Goal: Obtain resource: Download file/media

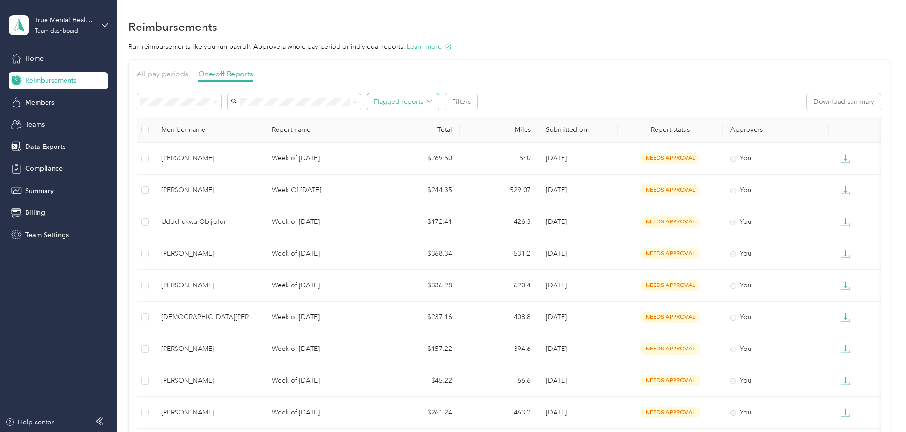
click at [439, 97] on button "Flagged reports" at bounding box center [403, 101] width 72 height 17
click at [477, 101] on button "Filters" at bounding box center [461, 101] width 32 height 17
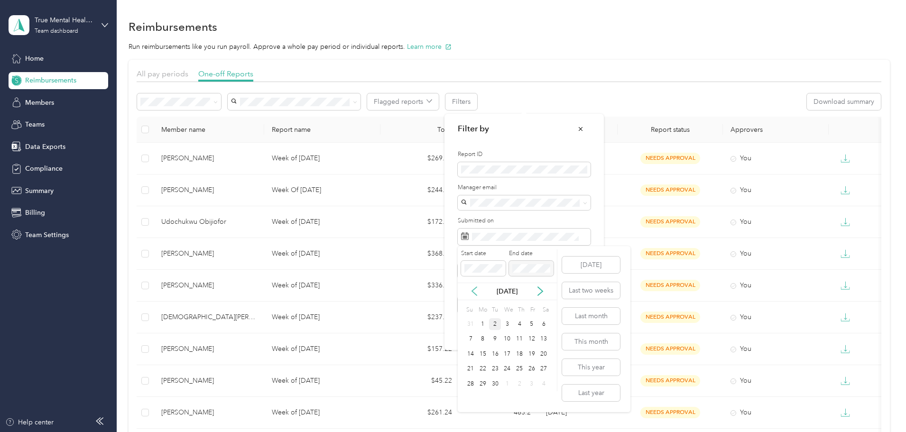
click at [473, 294] on icon at bounding box center [473, 290] width 9 height 9
click at [484, 357] on div "11" at bounding box center [483, 354] width 12 height 12
click at [526, 367] on div "22" at bounding box center [531, 369] width 12 height 12
click at [580, 330] on button "Apply filters" at bounding box center [565, 328] width 50 height 17
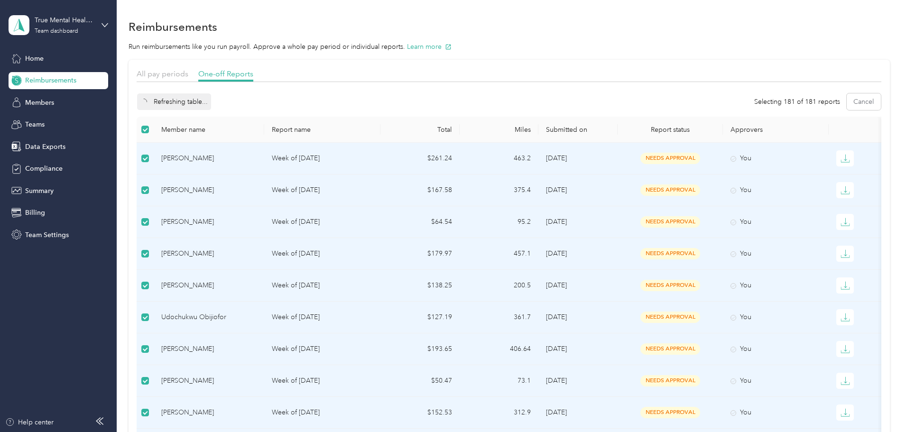
click at [211, 103] on div "Refreshing table..." at bounding box center [174, 101] width 74 height 17
click at [177, 103] on button "Approve" at bounding box center [157, 101] width 40 height 17
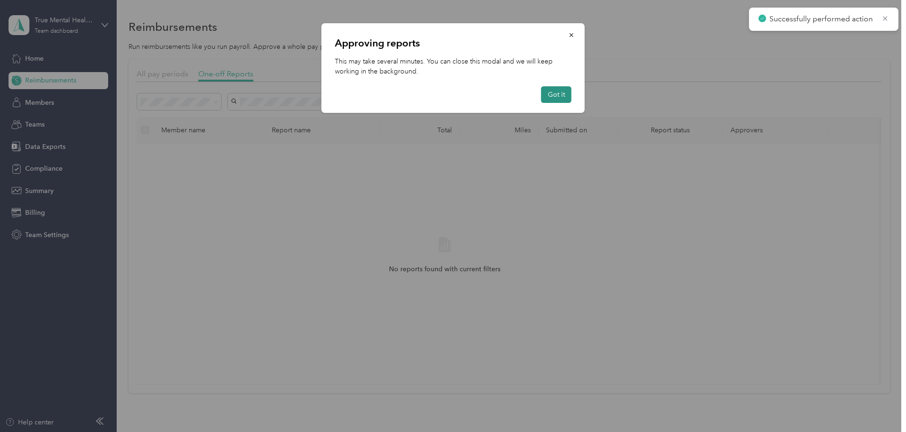
click at [547, 97] on button "Got it" at bounding box center [556, 94] width 30 height 17
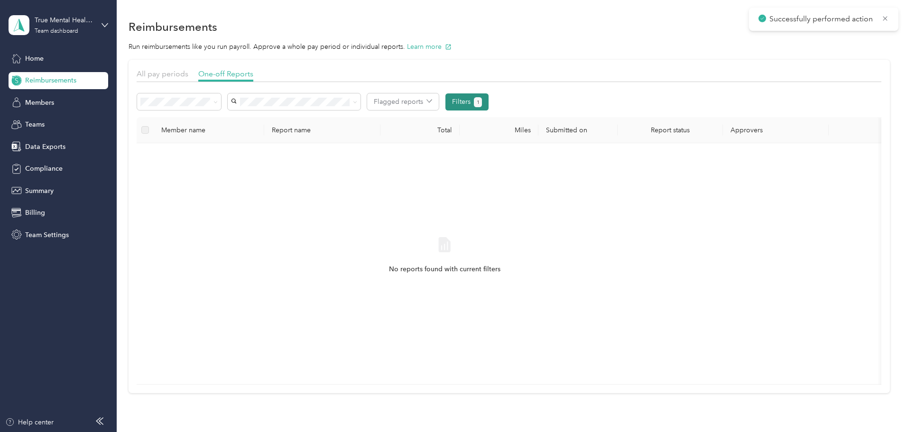
click at [482, 107] on button "1" at bounding box center [478, 102] width 8 height 10
click at [488, 101] on button "Filters 1" at bounding box center [466, 101] width 43 height 17
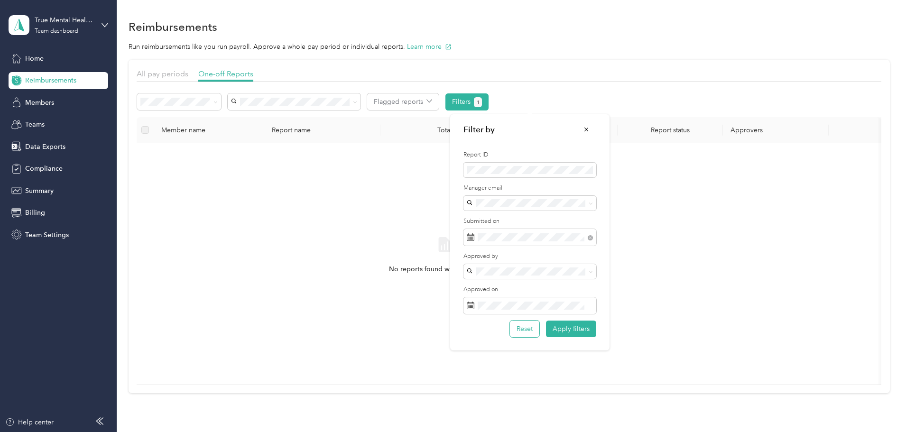
click at [530, 329] on button "Reset" at bounding box center [524, 329] width 29 height 17
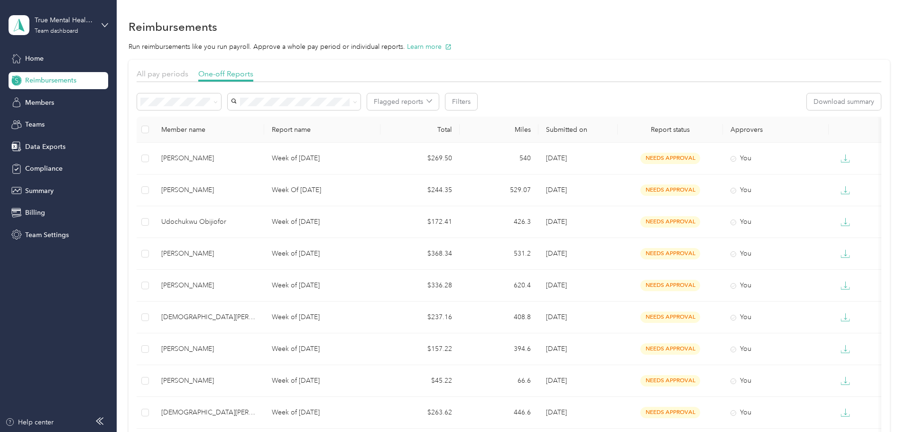
click at [225, 150] on span "Needs payment" at bounding box center [231, 152] width 48 height 8
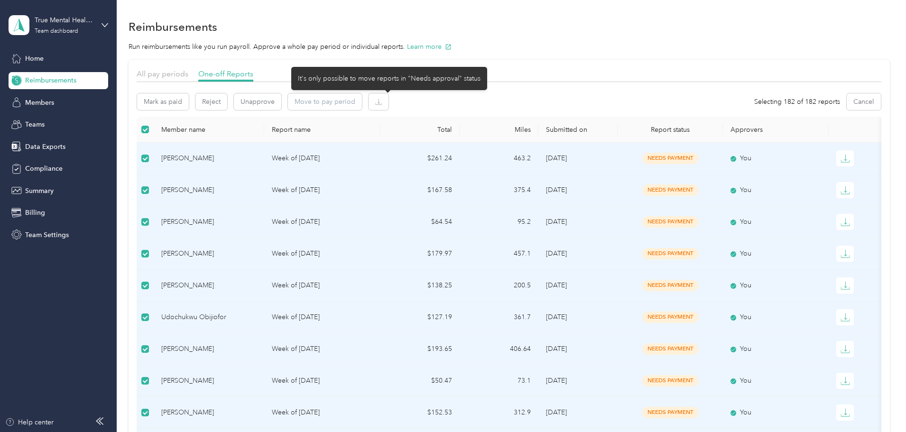
click at [362, 101] on div "Move to pay period" at bounding box center [325, 101] width 74 height 17
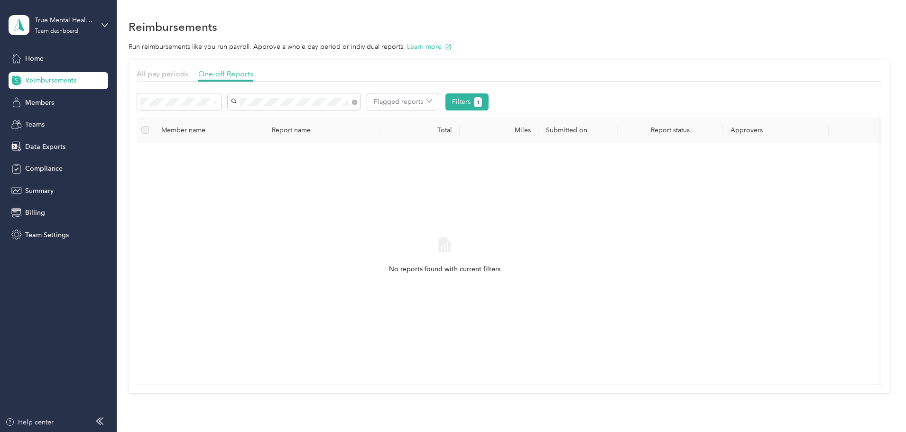
click at [340, 120] on span "[PERSON_NAME]" at bounding box center [324, 118] width 53 height 8
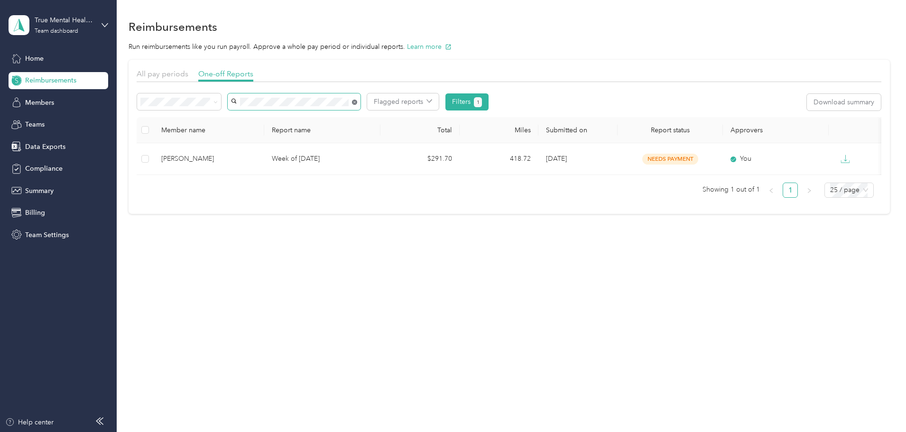
click at [357, 101] on icon at bounding box center [354, 102] width 5 height 5
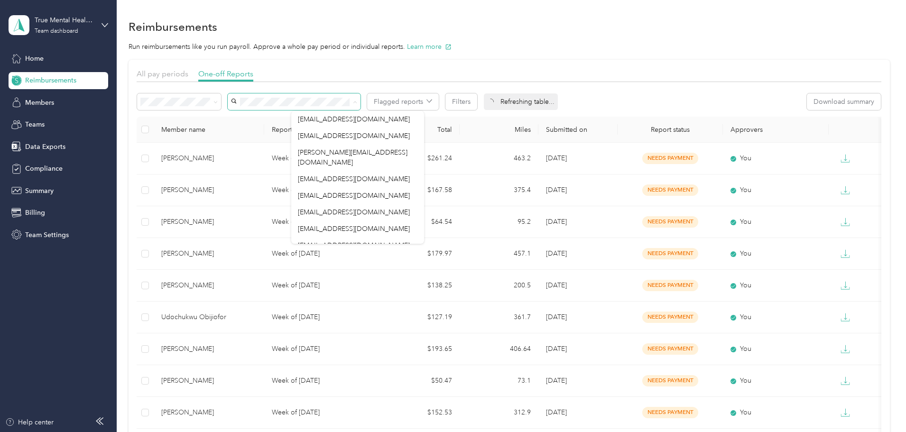
click at [423, 83] on div at bounding box center [509, 84] width 745 height 5
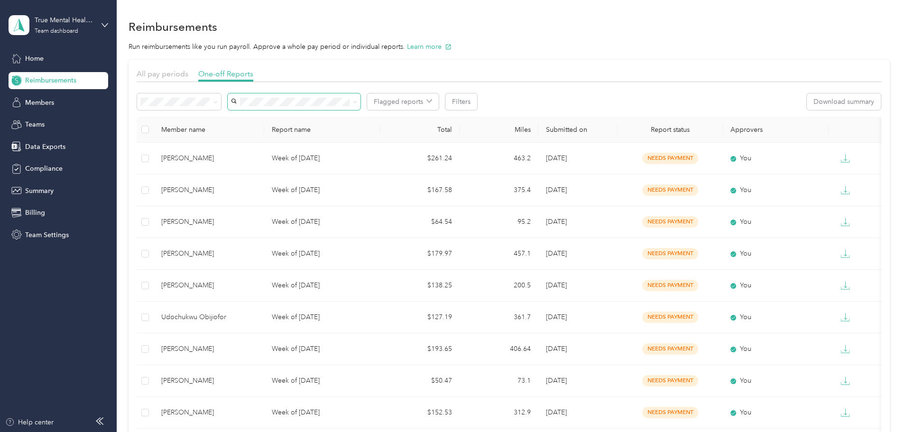
click at [380, 127] on th "Report name" at bounding box center [322, 130] width 116 height 26
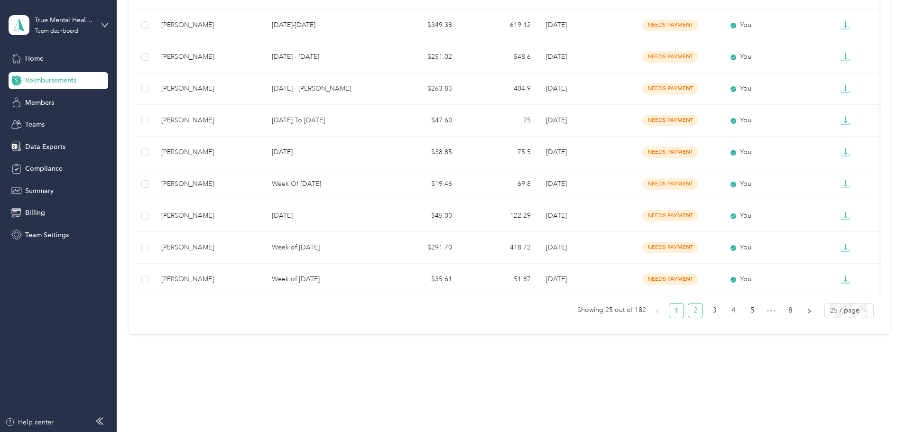
click at [688, 312] on link "2" at bounding box center [695, 311] width 14 height 14
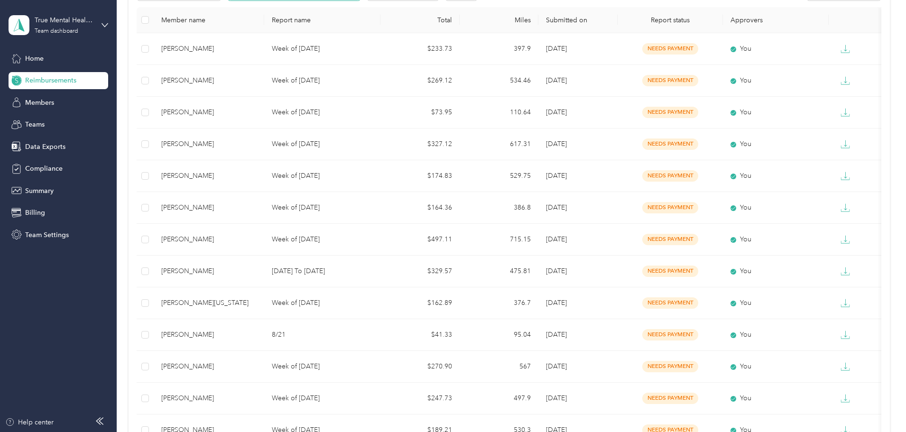
scroll to position [649, 0]
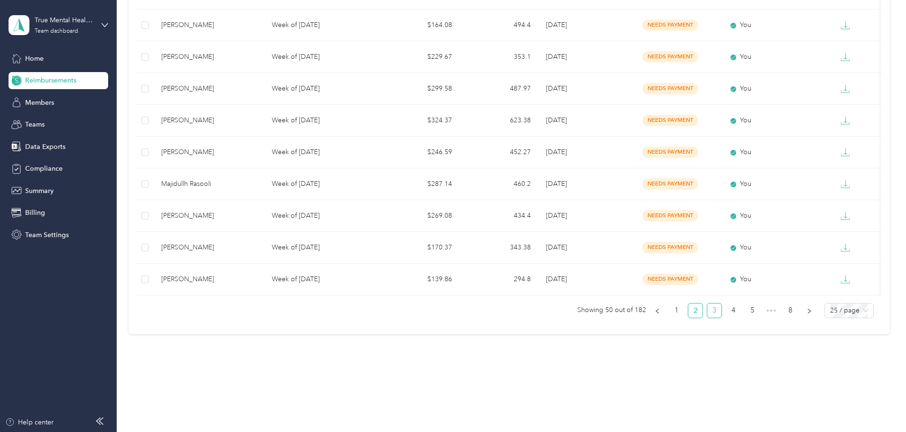
click at [707, 308] on link "3" at bounding box center [714, 311] width 14 height 14
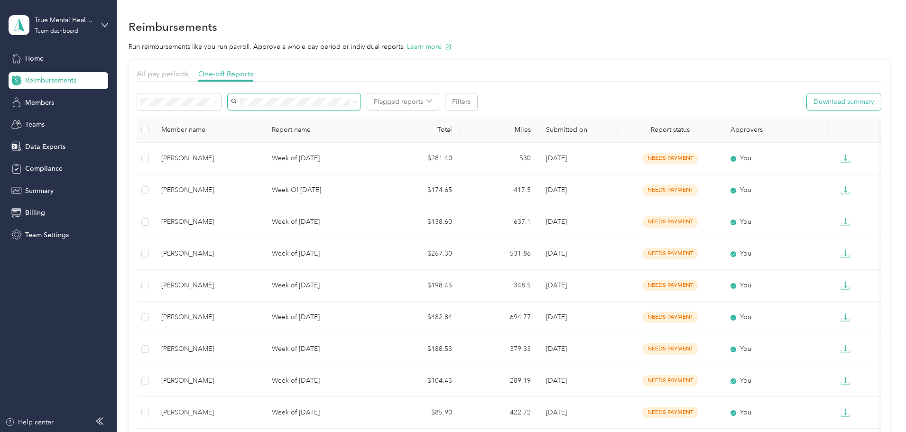
click at [807, 100] on button "Download summary" at bounding box center [844, 101] width 74 height 17
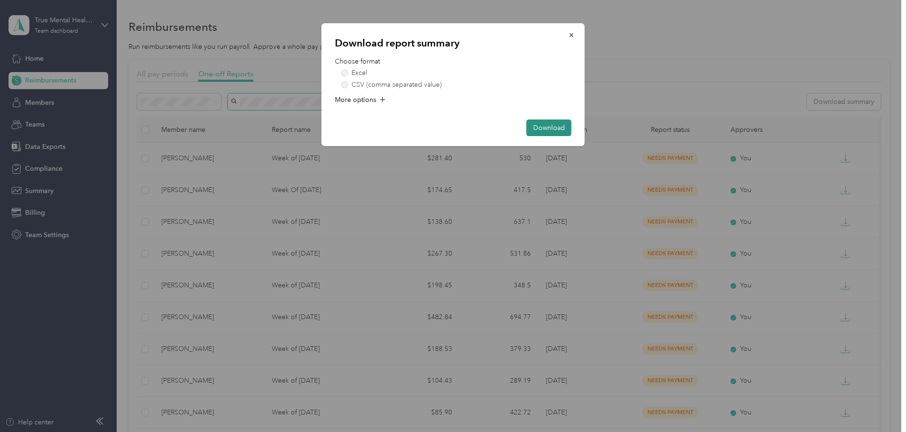
click at [565, 129] on button "Download" at bounding box center [548, 128] width 45 height 17
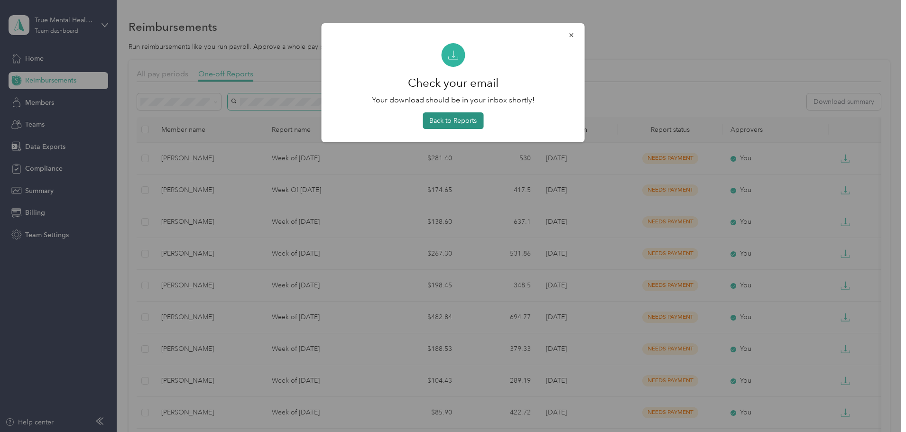
click at [471, 122] on button "Back to Reports" at bounding box center [453, 120] width 61 height 17
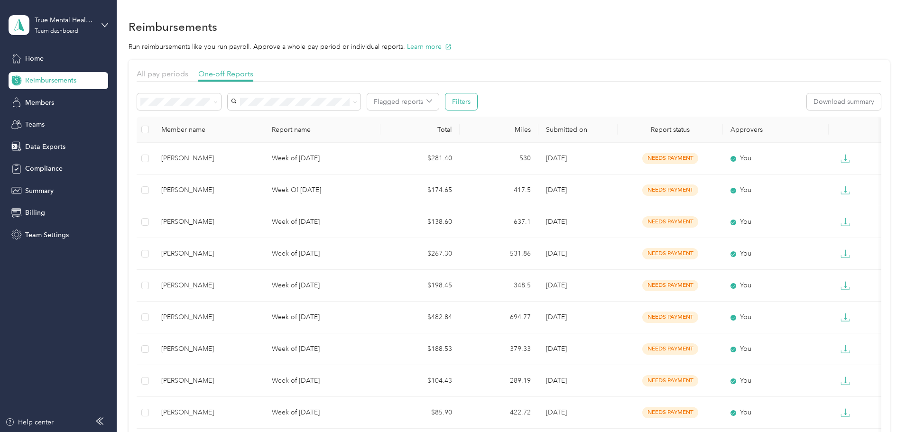
click at [477, 103] on button "Filters" at bounding box center [461, 101] width 32 height 17
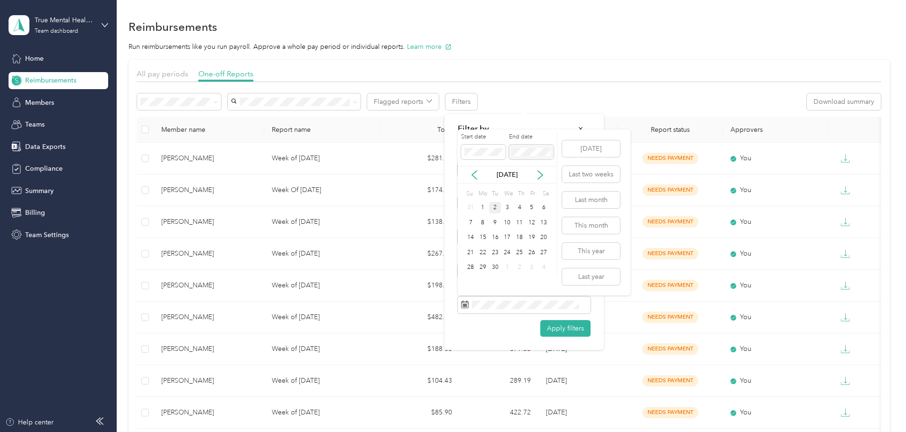
click at [496, 207] on div "2" at bounding box center [495, 208] width 12 height 12
click at [499, 334] on div "Apply filters" at bounding box center [524, 328] width 133 height 17
click at [598, 146] on button "[DATE]" at bounding box center [591, 148] width 58 height 17
click at [566, 333] on button "Apply filters" at bounding box center [565, 328] width 50 height 17
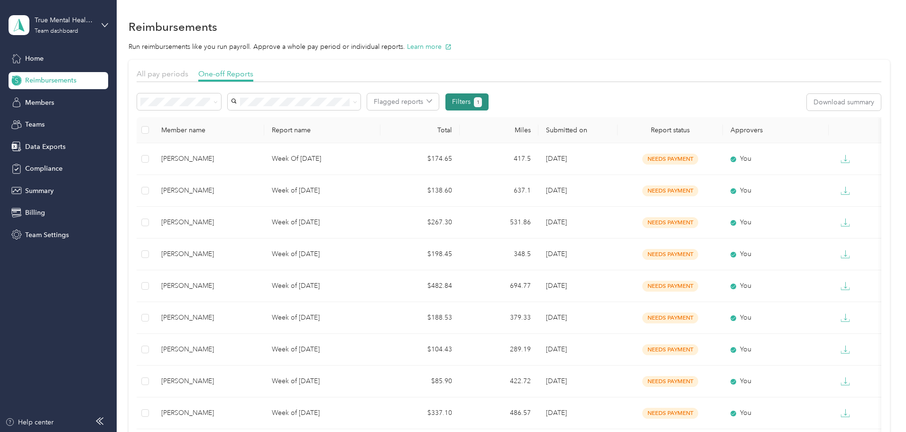
click at [488, 101] on button "Filters 1" at bounding box center [466, 101] width 43 height 17
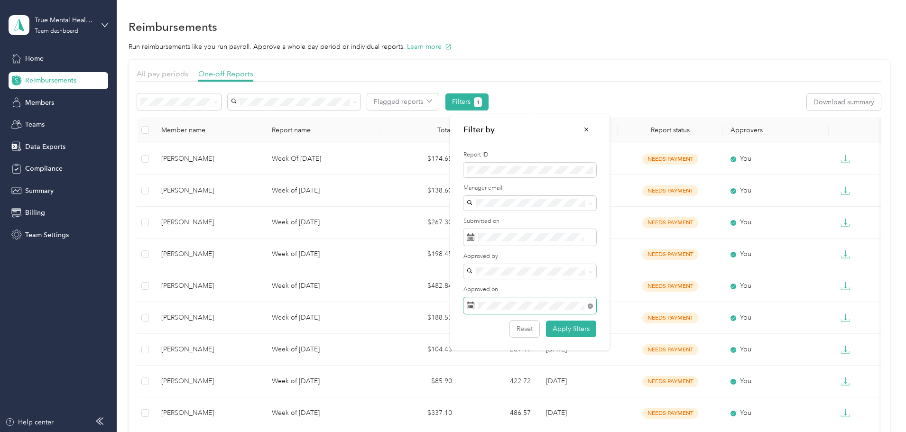
click at [589, 306] on icon at bounding box center [590, 306] width 5 height 5
click at [542, 300] on span at bounding box center [529, 305] width 133 height 17
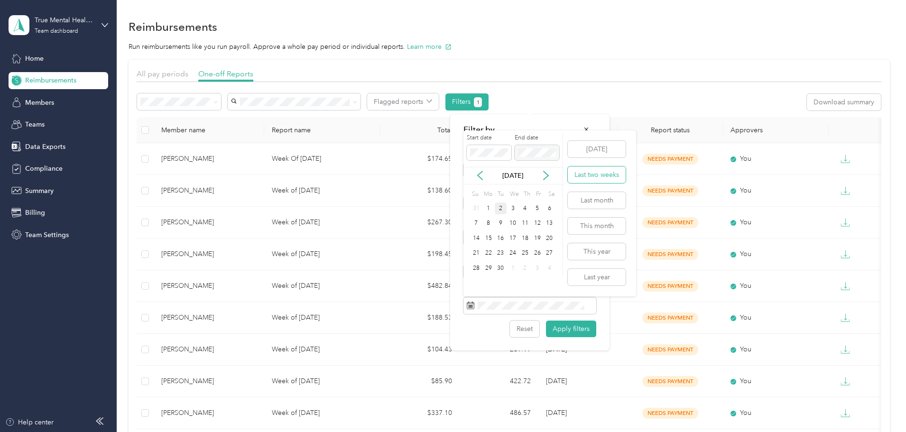
click at [600, 171] on button "Last two weeks" at bounding box center [597, 174] width 58 height 17
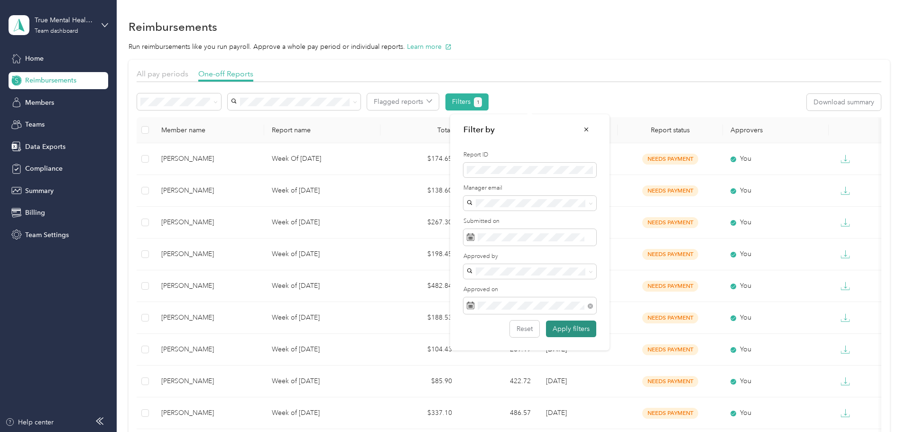
click at [577, 329] on button "Apply filters" at bounding box center [571, 329] width 50 height 17
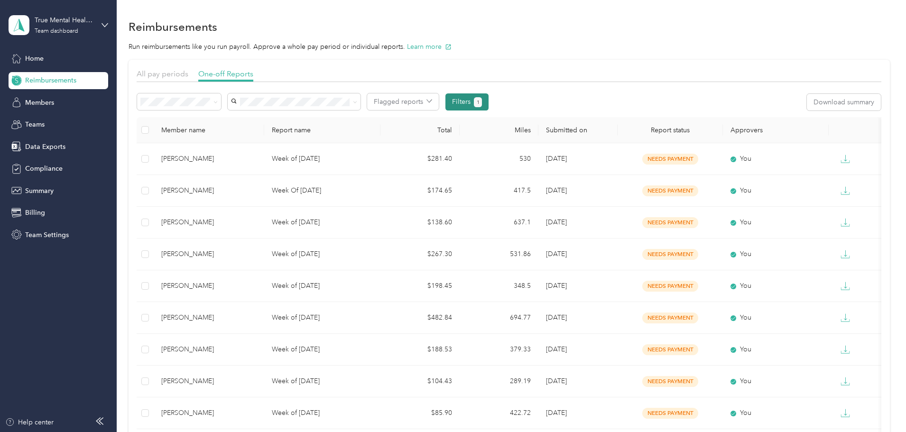
click at [488, 106] on button "Filters 1" at bounding box center [466, 101] width 43 height 17
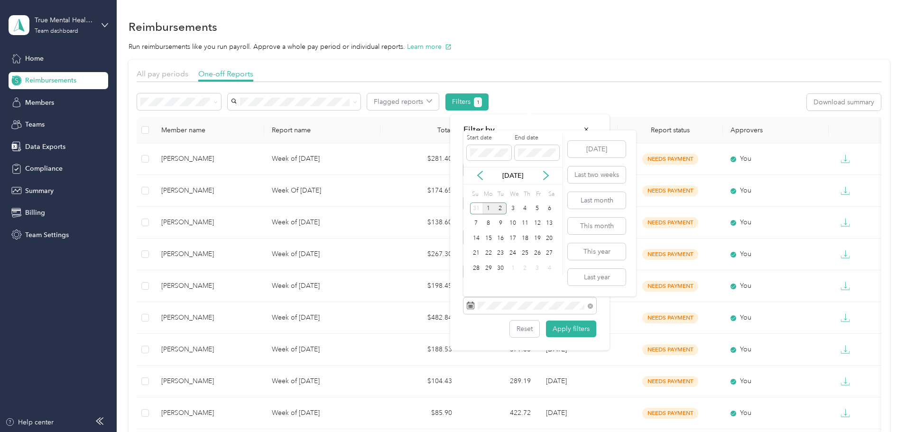
click at [489, 206] on div "1" at bounding box center [488, 208] width 12 height 12
click at [480, 175] on icon at bounding box center [479, 175] width 9 height 9
click at [461, 432] on div "Filter by Status Report ID Manager email Submitted on Approved by Approved on R…" at bounding box center [450, 432] width 901 height 0
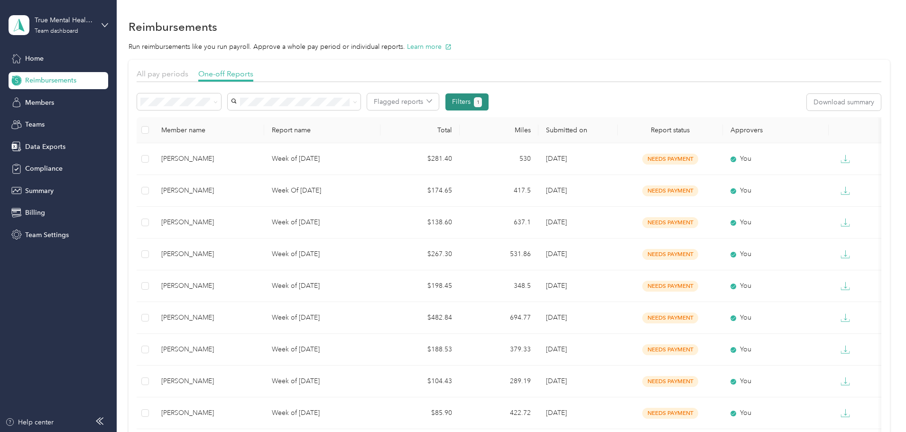
click at [479, 103] on span "1" at bounding box center [478, 102] width 3 height 9
click at [488, 100] on button "Filters 1" at bounding box center [466, 101] width 43 height 17
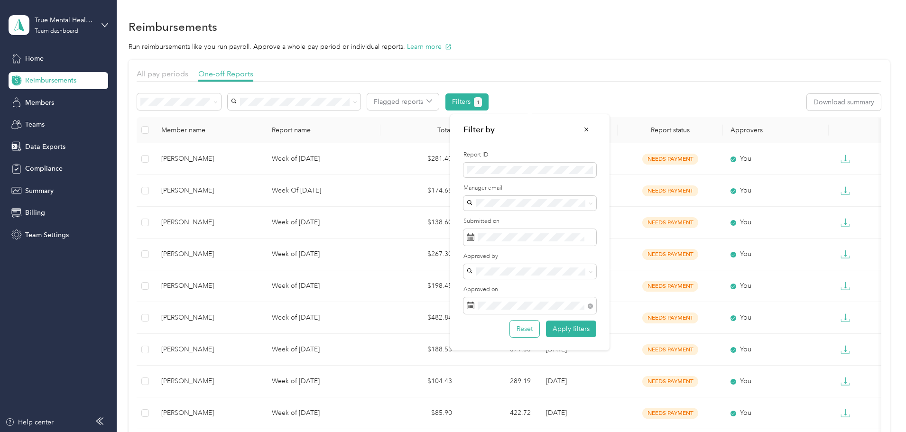
click at [532, 328] on button "Reset" at bounding box center [524, 329] width 29 height 17
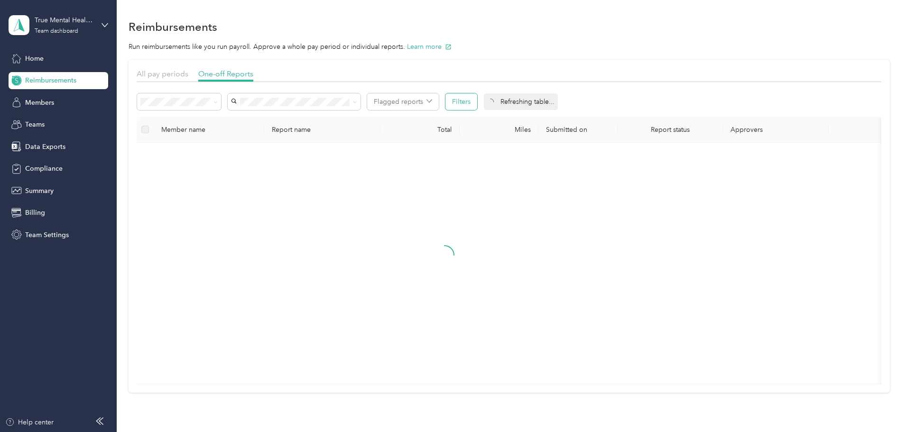
click at [477, 101] on button "Filters" at bounding box center [461, 101] width 32 height 17
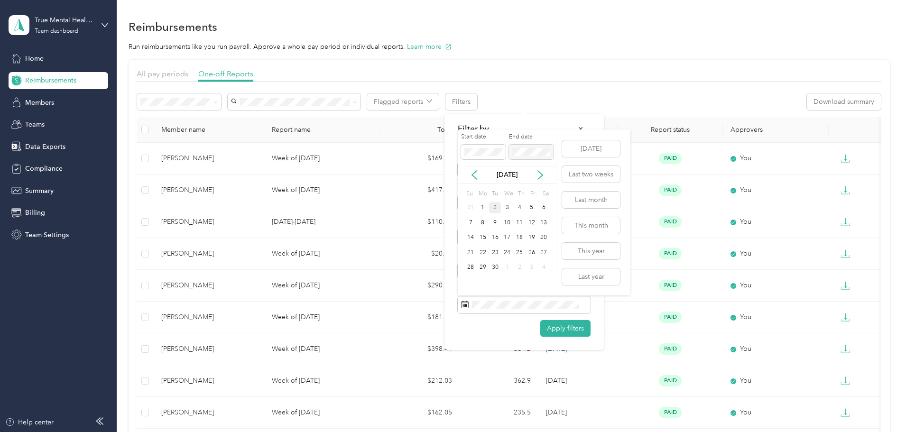
click at [519, 150] on div at bounding box center [531, 152] width 45 height 15
click at [533, 149] on div at bounding box center [531, 152] width 45 height 15
click at [470, 173] on icon at bounding box center [473, 174] width 9 height 9
click at [528, 207] on div "1" at bounding box center [531, 208] width 12 height 12
click at [519, 156] on span at bounding box center [531, 152] width 45 height 15
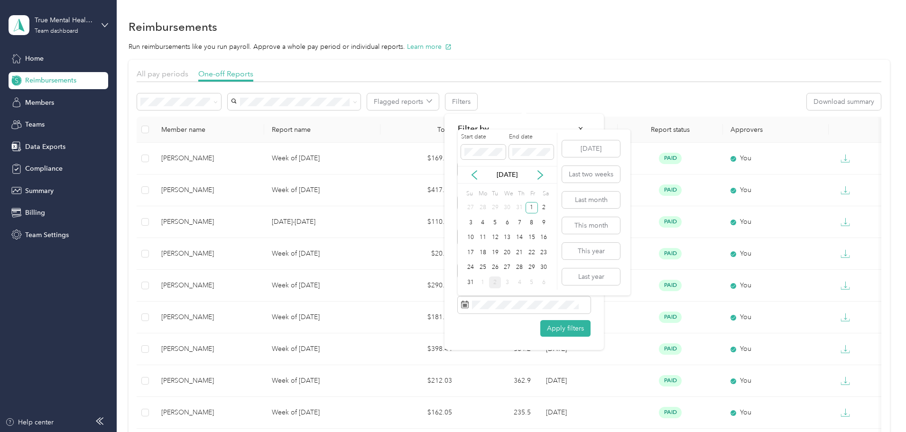
click at [499, 172] on p "[DATE]" at bounding box center [507, 175] width 40 height 10
click at [536, 175] on icon at bounding box center [539, 174] width 9 height 9
click at [482, 202] on div "1" at bounding box center [483, 208] width 12 height 12
click at [567, 328] on button "Apply filters" at bounding box center [565, 328] width 50 height 17
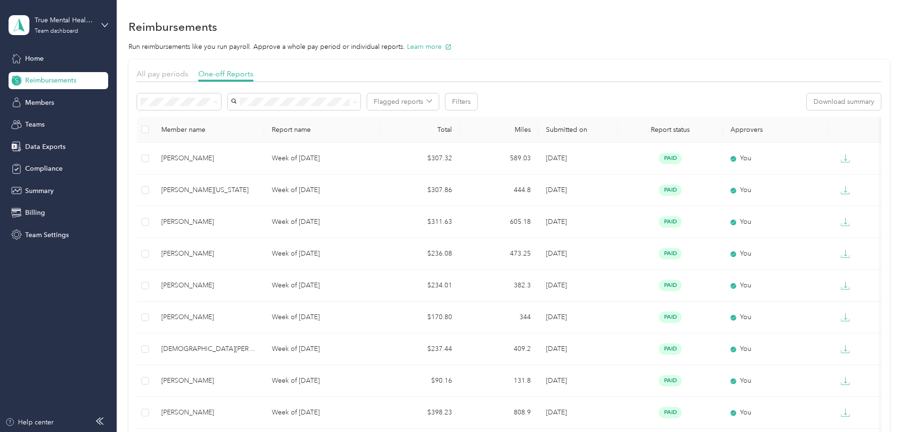
click at [259, 154] on div "Needs payment" at bounding box center [242, 152] width 71 height 10
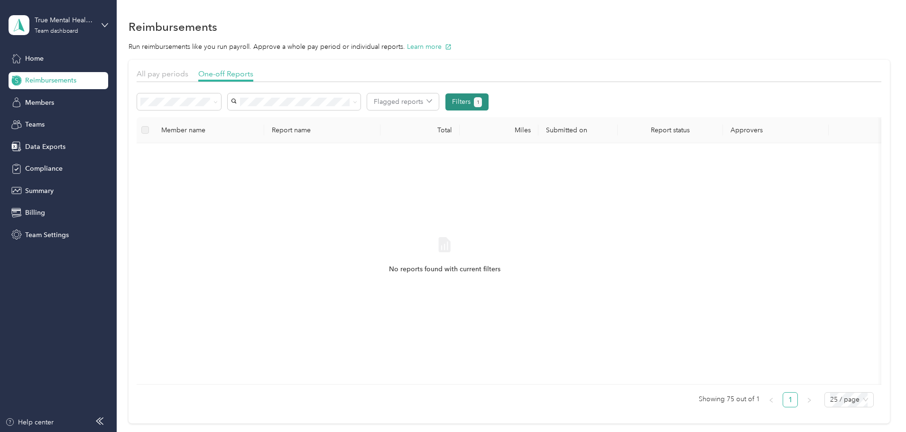
click at [488, 102] on button "Filters 1" at bounding box center [466, 101] width 43 height 17
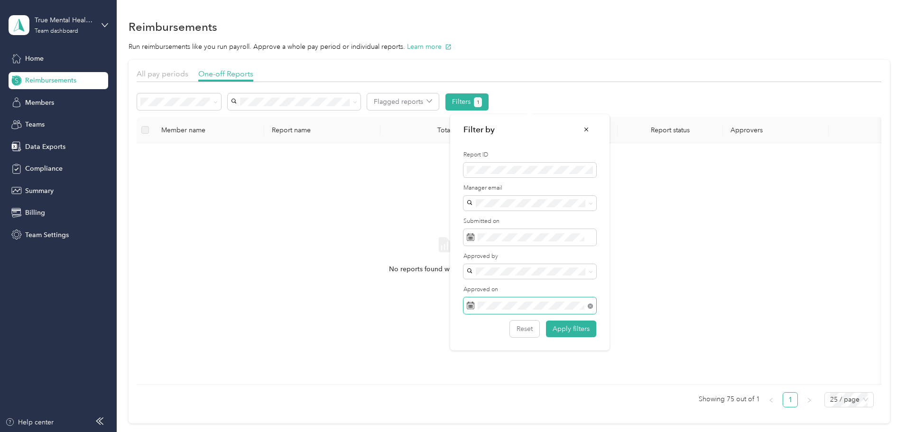
click at [590, 307] on icon at bounding box center [590, 306] width 5 height 5
click at [525, 329] on button "Reset" at bounding box center [524, 329] width 29 height 17
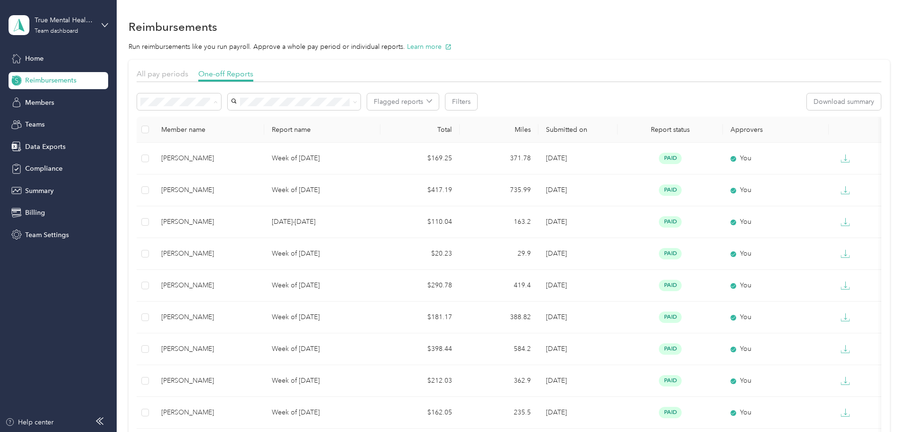
click at [250, 155] on span "Needs payment" at bounding box center [231, 152] width 48 height 8
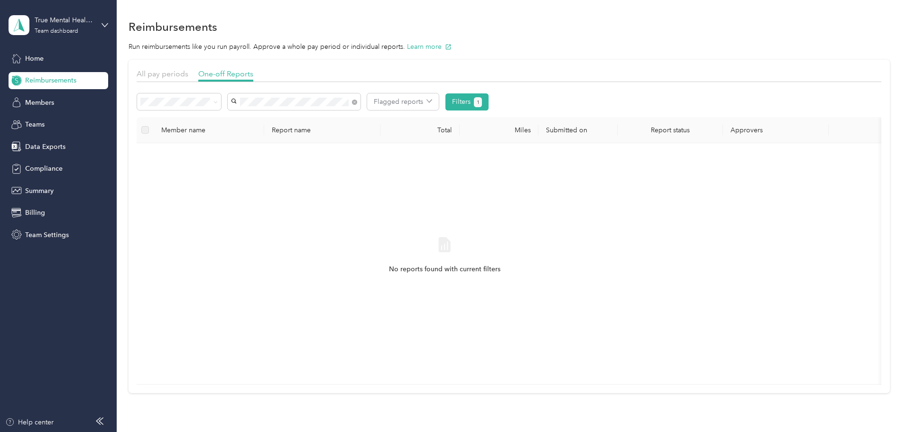
click at [339, 120] on span "[DEMOGRAPHIC_DATA][PERSON_NAME]" at bounding box center [335, 124] width 74 height 18
click at [488, 100] on button "Filters 1" at bounding box center [466, 101] width 43 height 17
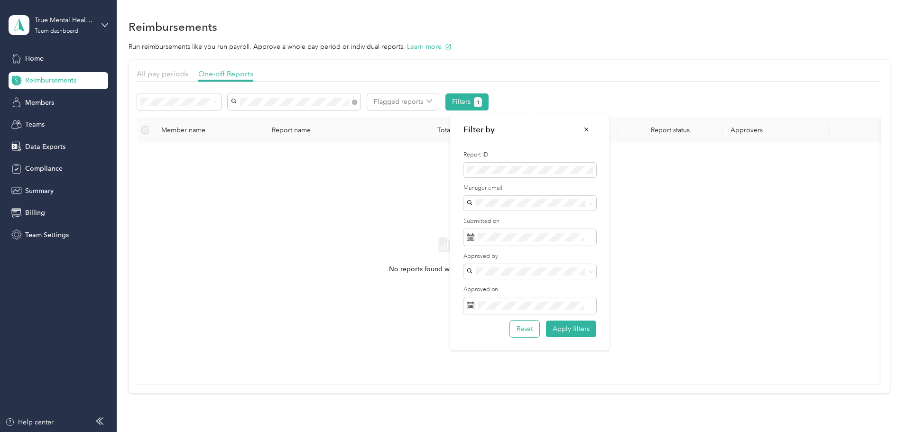
click at [533, 327] on button "Reset" at bounding box center [524, 329] width 29 height 17
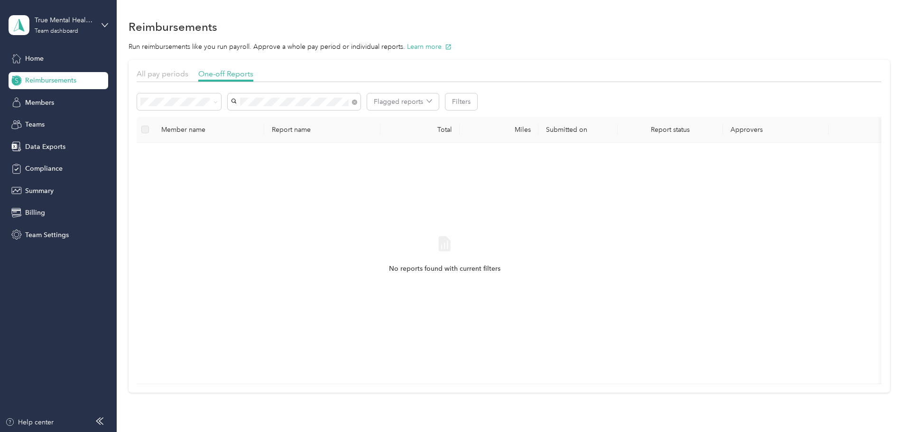
click at [334, 123] on li "[DEMOGRAPHIC_DATA][PERSON_NAME]" at bounding box center [357, 124] width 133 height 27
click at [254, 139] on li "Needs approval" at bounding box center [243, 136] width 84 height 17
drag, startPoint x: 549, startPoint y: 97, endPoint x: 544, endPoint y: 97, distance: 4.8
click at [488, 97] on button "Filters 1" at bounding box center [466, 101] width 43 height 17
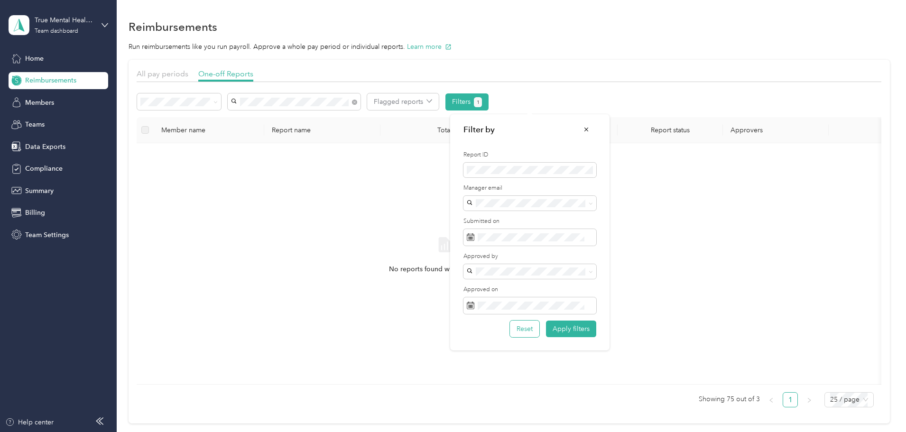
click at [534, 325] on button "Reset" at bounding box center [524, 329] width 29 height 17
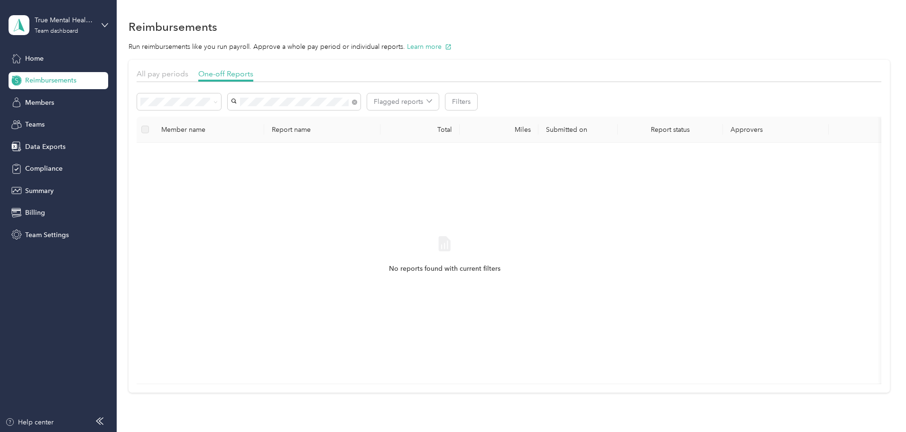
click at [311, 112] on li "[DEMOGRAPHIC_DATA][PERSON_NAME]" at bounding box center [357, 124] width 133 height 27
click at [764, 406] on link "1" at bounding box center [771, 399] width 14 height 14
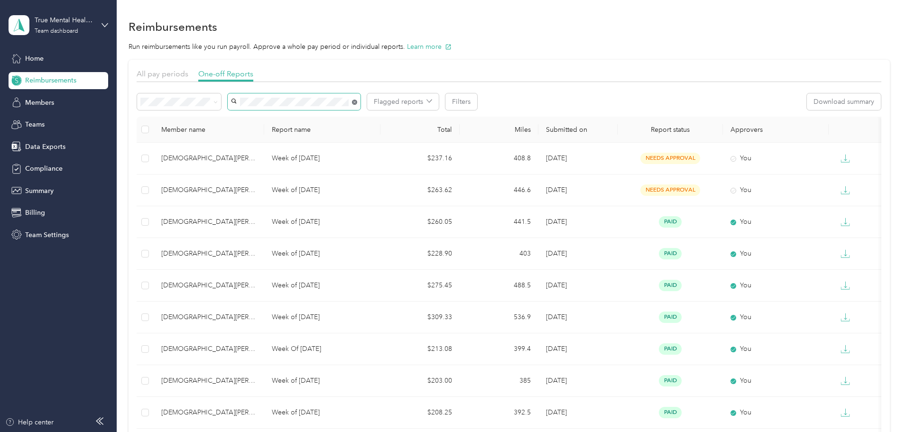
click at [357, 104] on icon at bounding box center [354, 102] width 5 height 5
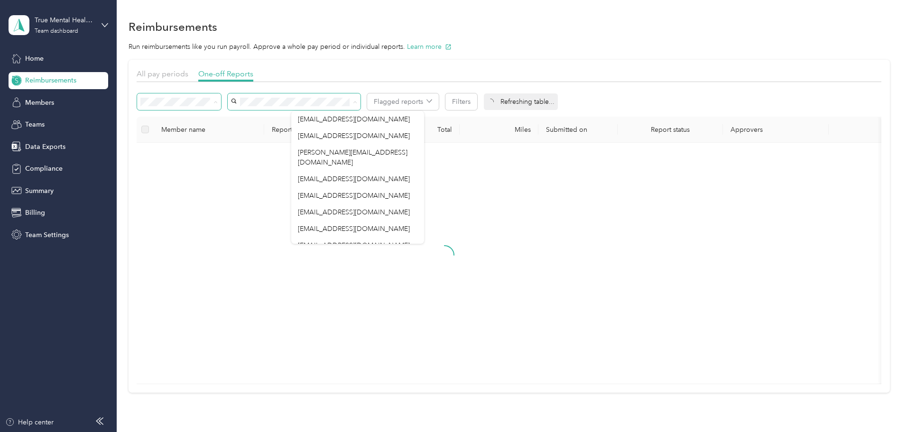
click at [251, 139] on li "Needs approval" at bounding box center [243, 136] width 84 height 17
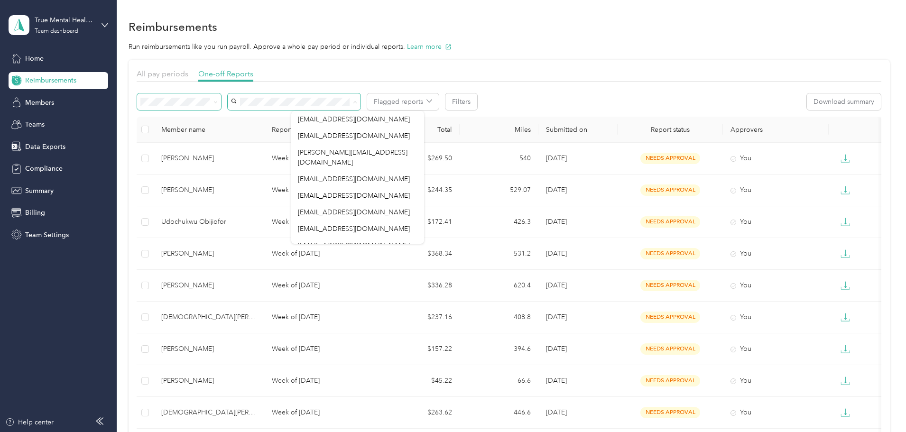
click at [655, 83] on div at bounding box center [509, 84] width 745 height 5
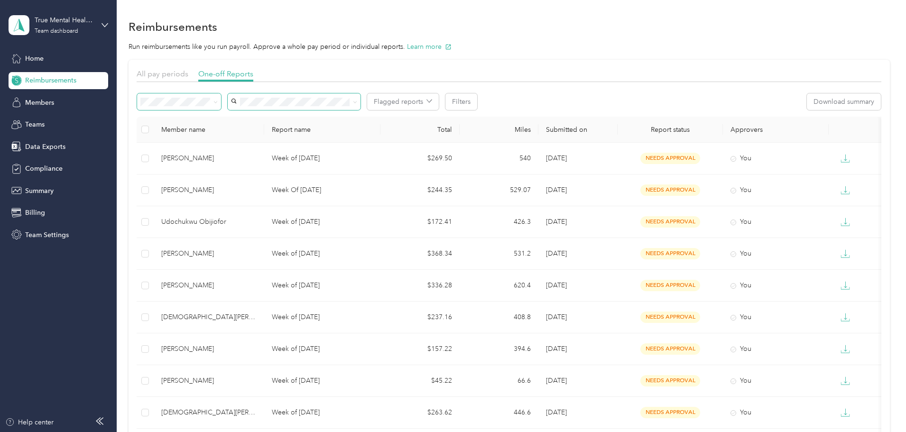
click at [602, 123] on th "Submitted on" at bounding box center [577, 130] width 79 height 26
click at [590, 136] on th "Submitted on" at bounding box center [577, 130] width 79 height 26
click at [267, 153] on div "Needs payment" at bounding box center [242, 150] width 71 height 10
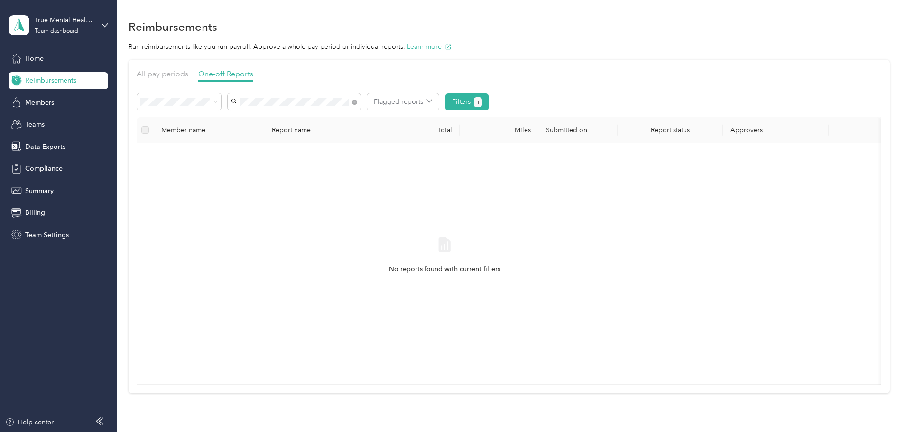
click at [346, 122] on div "[DEMOGRAPHIC_DATA][PERSON_NAME]" at bounding box center [358, 124] width 120 height 20
click at [360, 106] on span at bounding box center [294, 101] width 133 height 17
click at [357, 105] on span at bounding box center [354, 102] width 5 height 8
click at [357, 103] on icon at bounding box center [354, 102] width 5 height 5
